Goal: Browse casually: Explore the website without a specific task or goal

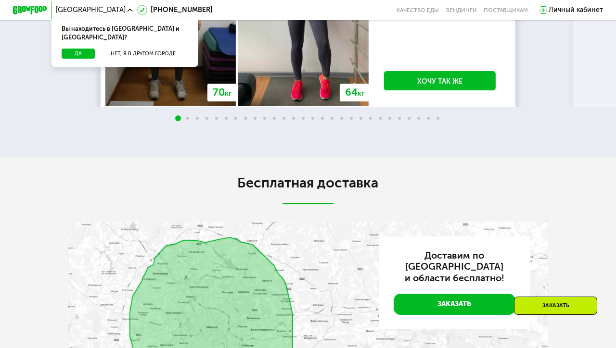
scroll to position [1543, 0]
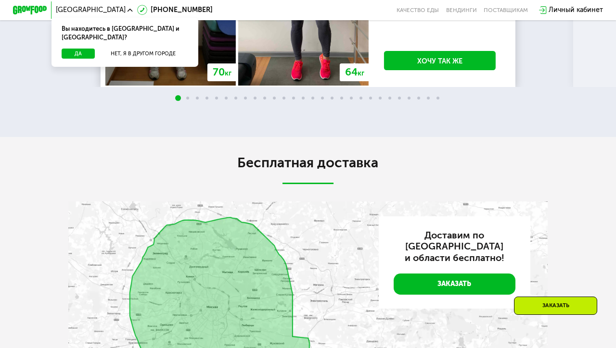
click at [263, 100] on span at bounding box center [264, 98] width 3 height 3
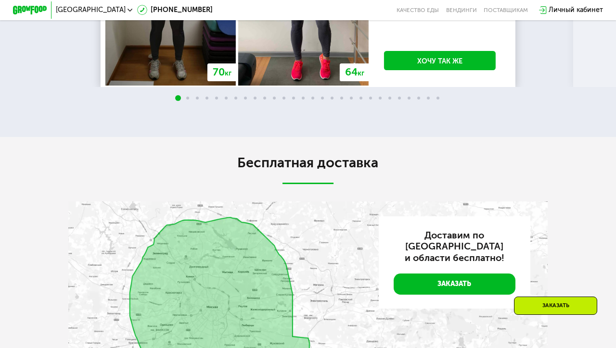
click at [263, 100] on span at bounding box center [264, 98] width 3 height 3
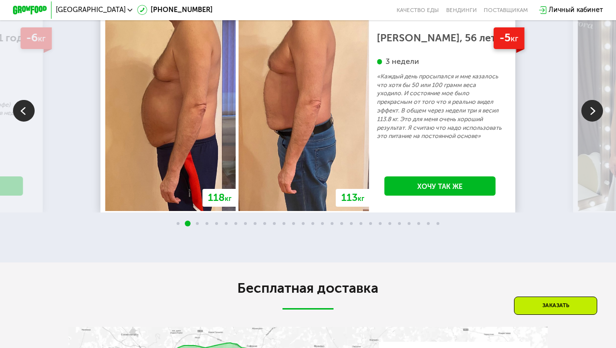
scroll to position [1418, 0]
click at [593, 121] on img at bounding box center [592, 111] width 22 height 22
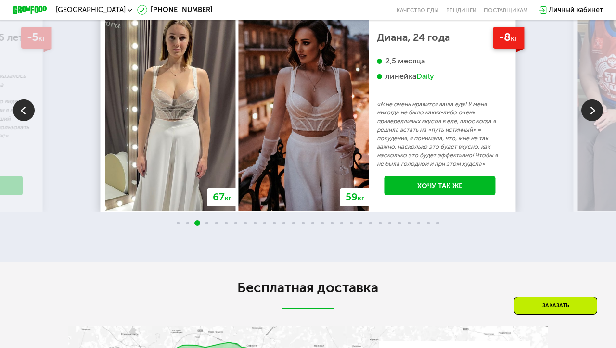
click at [593, 121] on img at bounding box center [592, 111] width 22 height 22
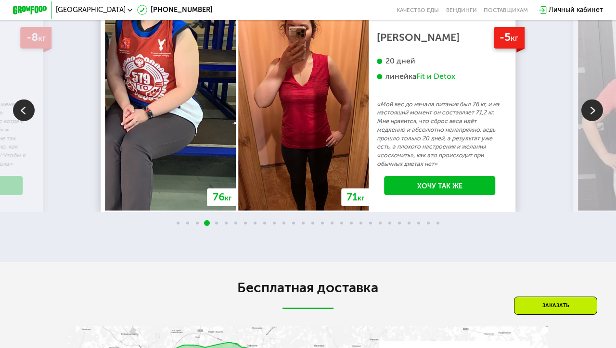
click at [593, 121] on img at bounding box center [592, 111] width 22 height 22
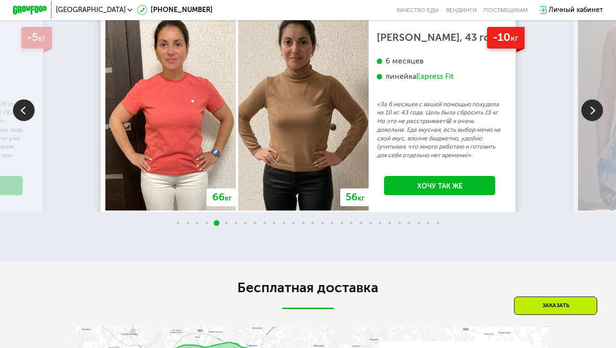
click at [593, 121] on img at bounding box center [592, 111] width 22 height 22
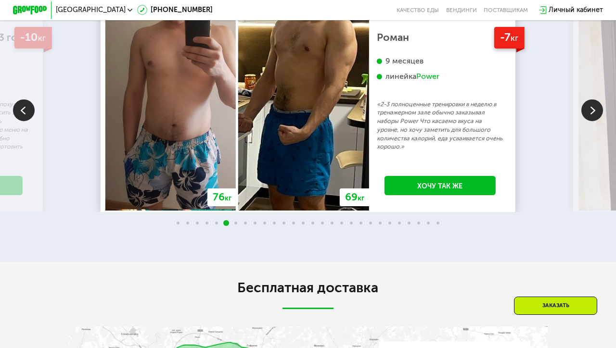
click at [593, 121] on img at bounding box center [592, 111] width 22 height 22
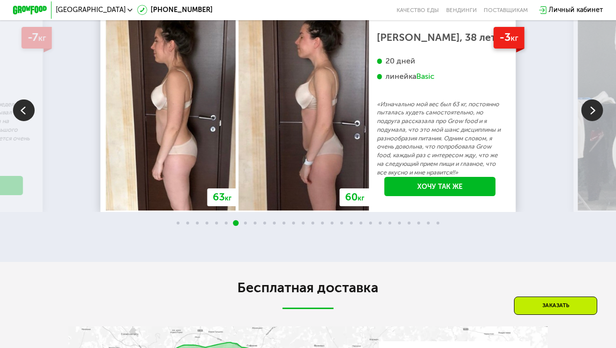
click at [593, 121] on img at bounding box center [592, 111] width 22 height 22
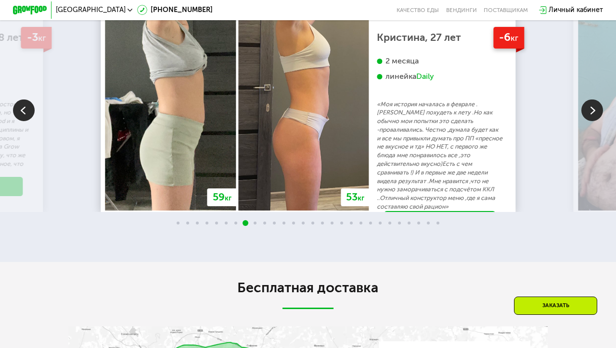
click at [593, 121] on img at bounding box center [592, 111] width 22 height 22
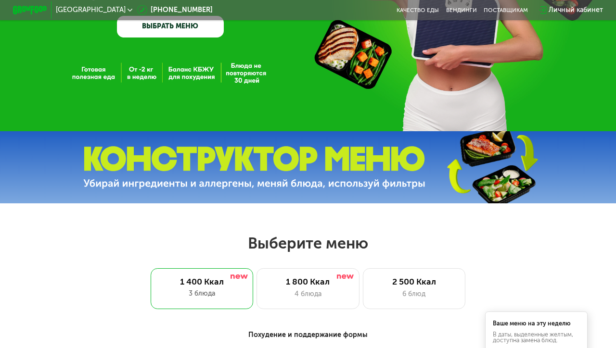
scroll to position [0, 0]
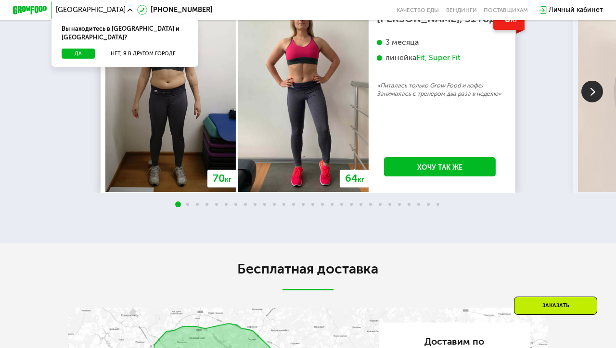
scroll to position [1436, 0]
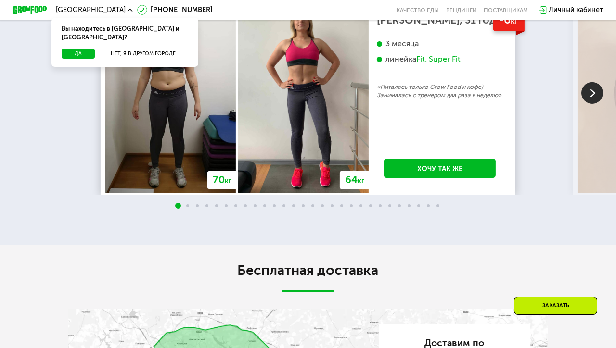
click at [586, 104] on img at bounding box center [592, 93] width 22 height 22
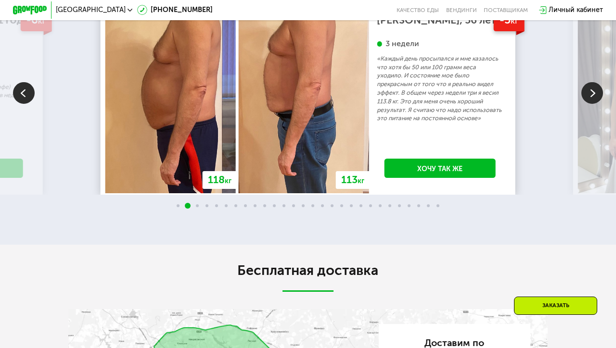
click at [586, 104] on img at bounding box center [592, 93] width 22 height 22
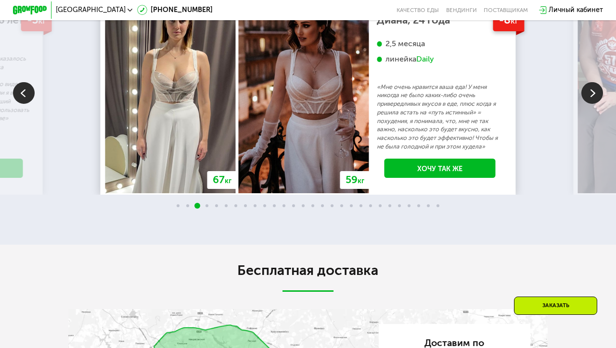
click at [586, 104] on img at bounding box center [592, 93] width 22 height 22
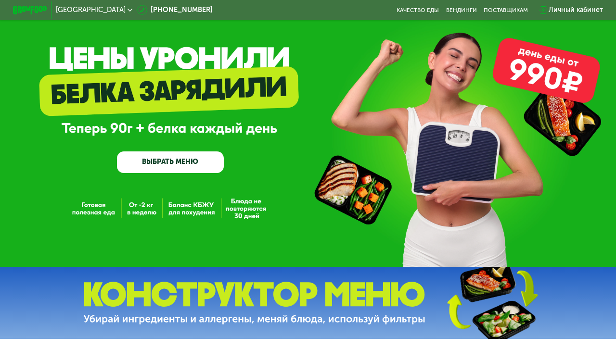
scroll to position [0, 0]
